Goal: Navigation & Orientation: Find specific page/section

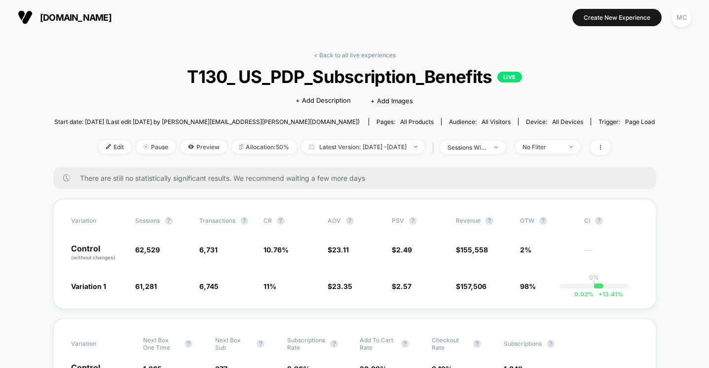
click at [126, 75] on span "T130_ US_PDP_Subscription_Benefits LIVE" at bounding box center [354, 76] width 540 height 21
click at [50, 15] on span "[DOMAIN_NAME]" at bounding box center [76, 17] width 72 height 10
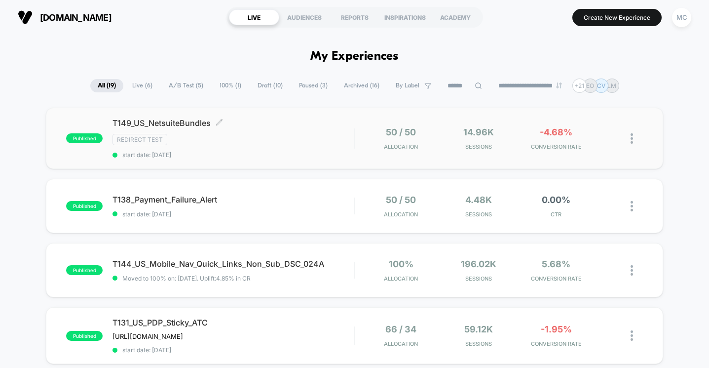
click at [289, 127] on span "T149_US_NetsuiteBundles Click to edit experience details" at bounding box center [233, 123] width 241 height 10
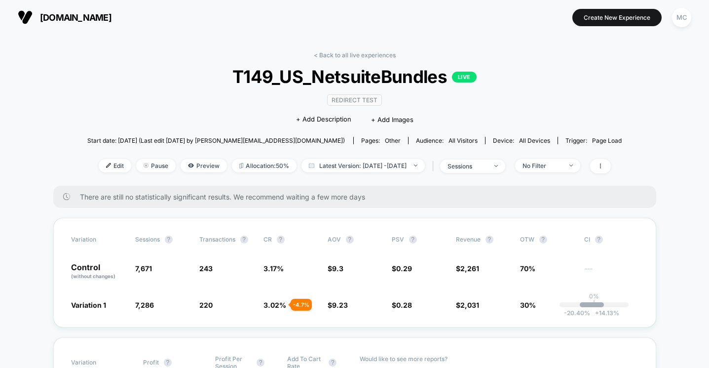
click at [105, 89] on div "< Back to all live experiences T149_US_NetsuiteBundles LIVE Redirect Test Click…" at bounding box center [354, 118] width 535 height 134
click at [112, 17] on span "[DOMAIN_NAME]" at bounding box center [76, 17] width 72 height 10
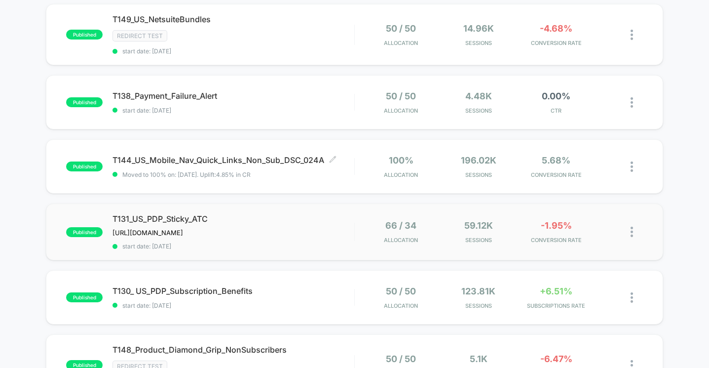
scroll to position [96, 0]
